Goal: Browse casually

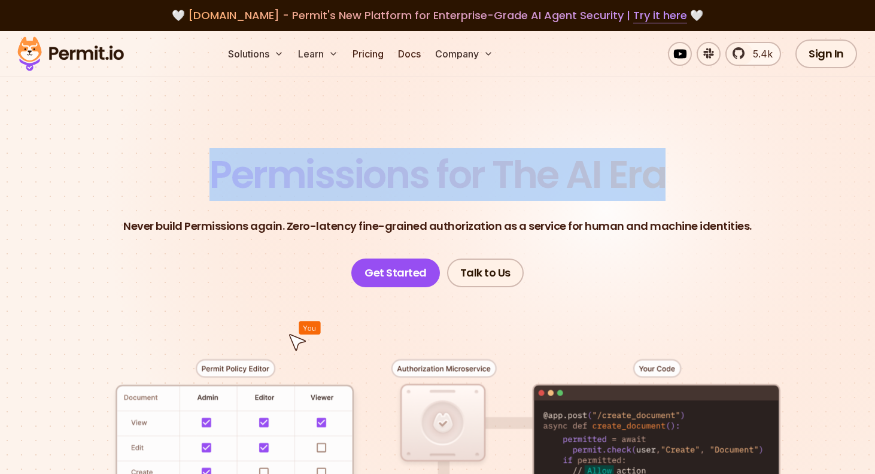
drag, startPoint x: 214, startPoint y: 177, endPoint x: 675, endPoint y: 175, distance: 461.5
click at [676, 174] on header "Permissions for The AI Era Never build Permissions again. Zero-latency fine-gra…" at bounding box center [438, 222] width 818 height 132
click at [319, 172] on span "Permissions for The AI Era" at bounding box center [437, 174] width 456 height 53
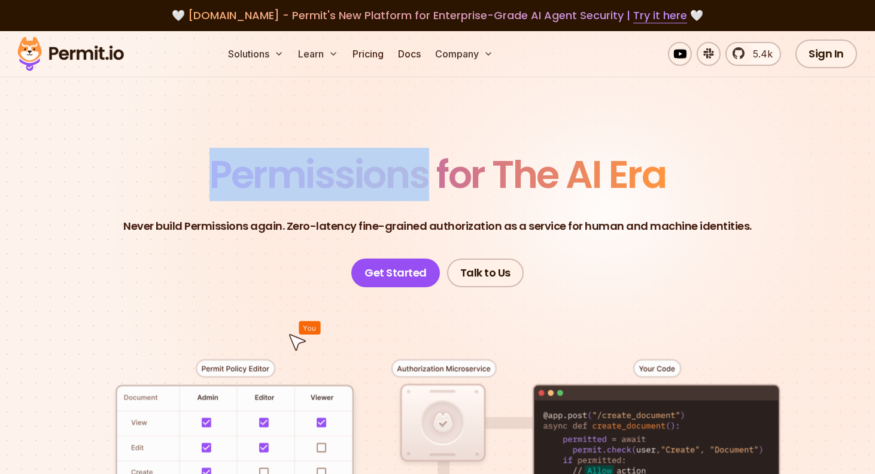
click at [319, 172] on span "Permissions for The AI Era" at bounding box center [437, 174] width 456 height 53
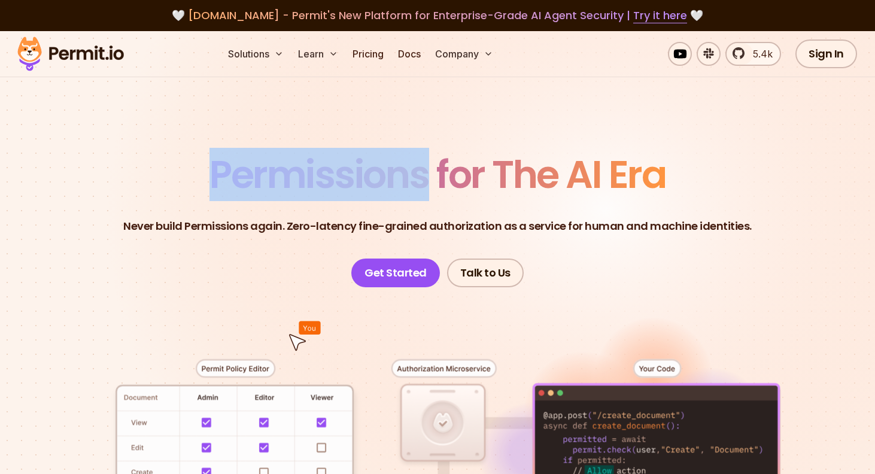
click at [319, 172] on span "Permissions for The AI Era" at bounding box center [437, 174] width 456 height 53
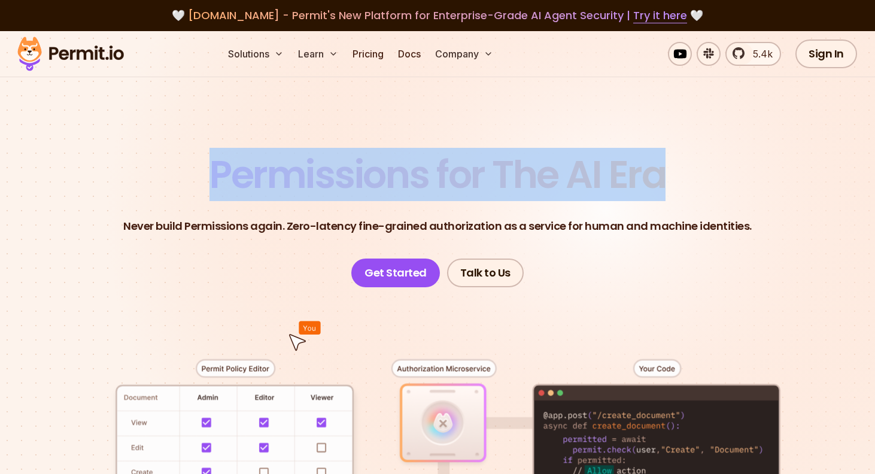
drag, startPoint x: 207, startPoint y: 173, endPoint x: 703, endPoint y: 167, distance: 495.6
click at [703, 166] on header "Permissions for The AI Era Never build Permissions again. Zero-latency fine-gra…" at bounding box center [438, 222] width 818 height 132
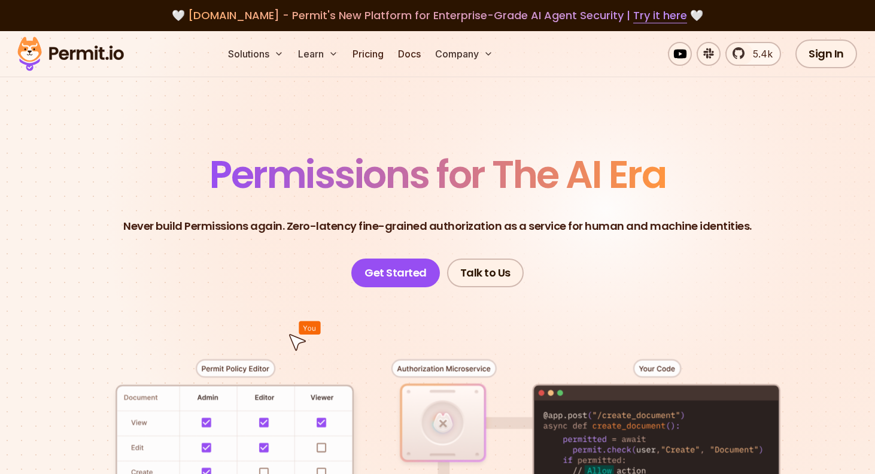
click at [702, 167] on header "Permissions for The AI Era Never build Permissions again. Zero-latency fine-gra…" at bounding box center [438, 222] width 818 height 132
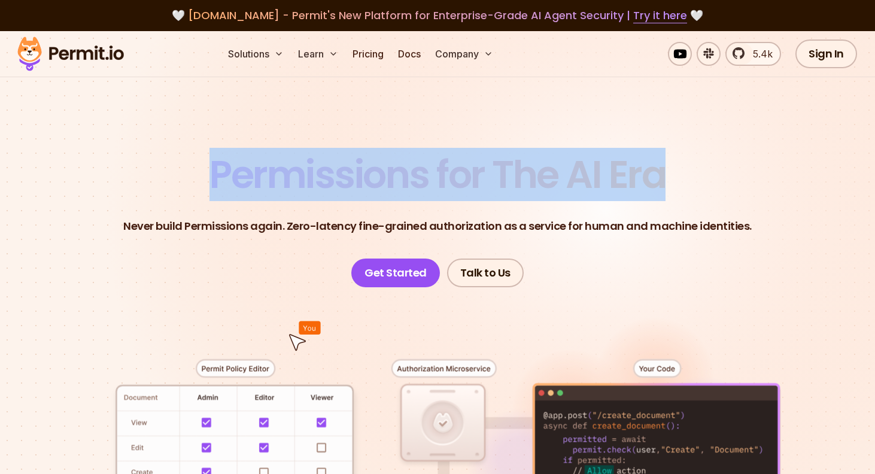
drag, startPoint x: 667, startPoint y: 166, endPoint x: 165, endPoint y: 158, distance: 502.2
click at [165, 158] on header "Permissions for The AI Era Never build Permissions again. Zero-latency fine-gra…" at bounding box center [438, 222] width 818 height 132
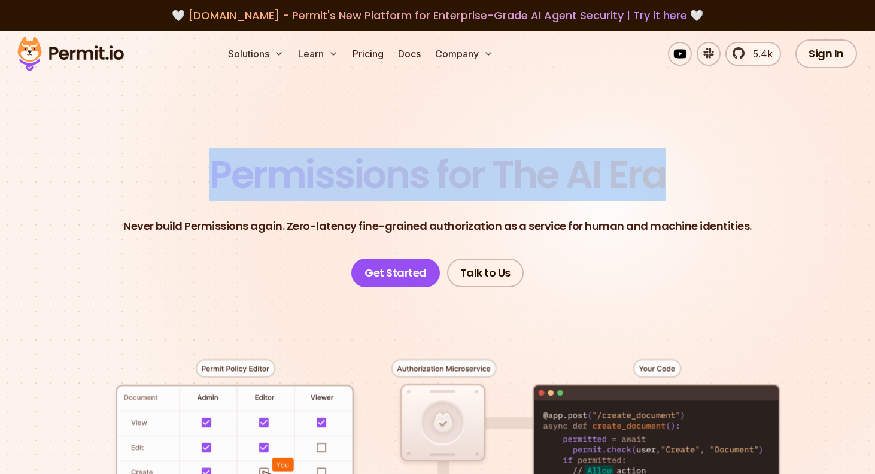
click at [329, 156] on span "Permissions for The AI Era" at bounding box center [437, 174] width 456 height 53
drag, startPoint x: 214, startPoint y: 171, endPoint x: 668, endPoint y: 156, distance: 454.5
click at [668, 156] on header "Permissions for The AI Era Never build Permissions again. Zero-latency fine-gra…" at bounding box center [438, 222] width 818 height 132
click at [382, 182] on span "Permissions for The AI Era" at bounding box center [437, 174] width 456 height 53
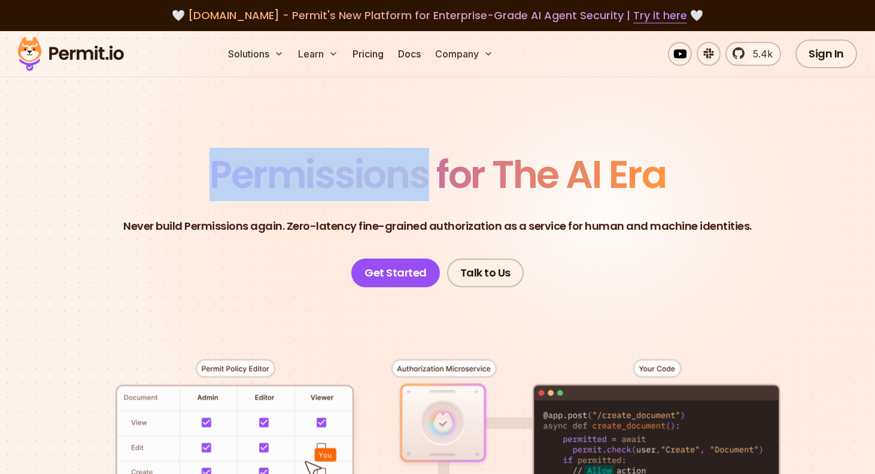
click at [382, 182] on span "Permissions for The AI Era" at bounding box center [437, 174] width 456 height 53
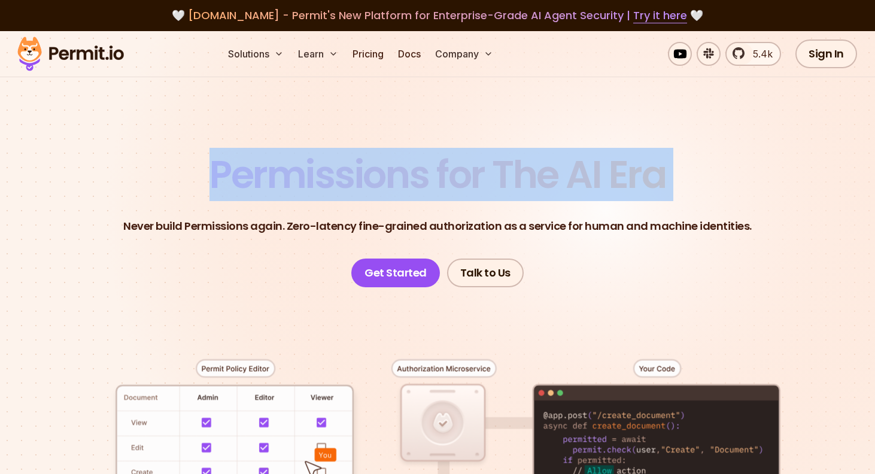
click at [382, 182] on span "Permissions for The AI Era" at bounding box center [437, 174] width 456 height 53
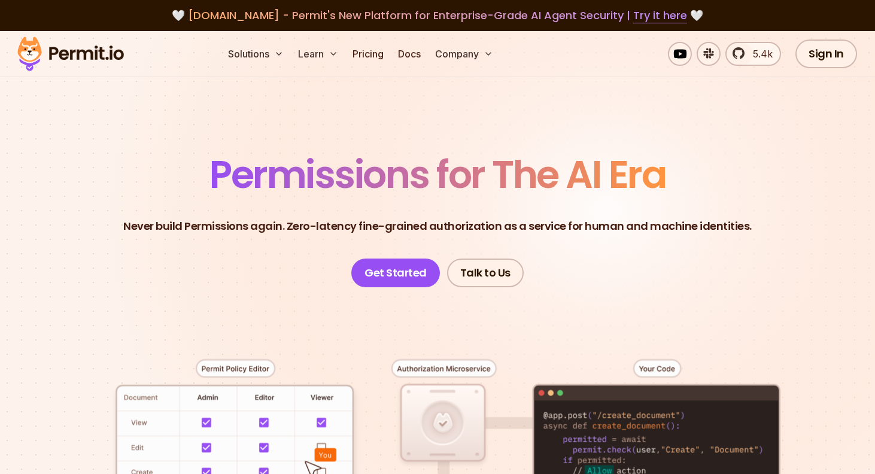
click at [363, 74] on div "Solutions Learn Pricing Docs Company 5.4k Sign In Start Now" at bounding box center [437, 54] width 875 height 46
